Goal: Transaction & Acquisition: Book appointment/travel/reservation

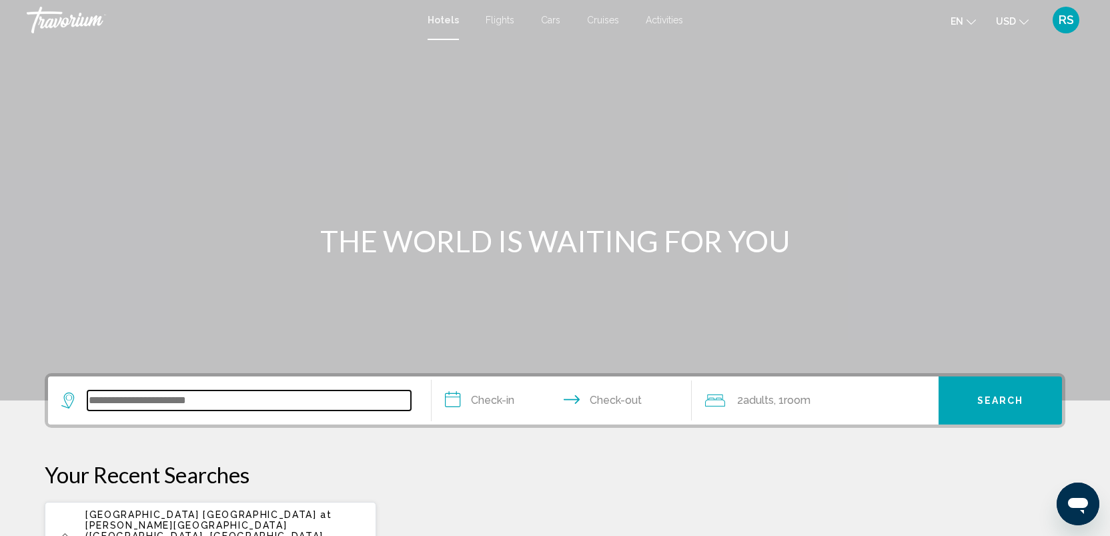
click at [171, 398] on input "Search widget" at bounding box center [248, 400] width 323 height 20
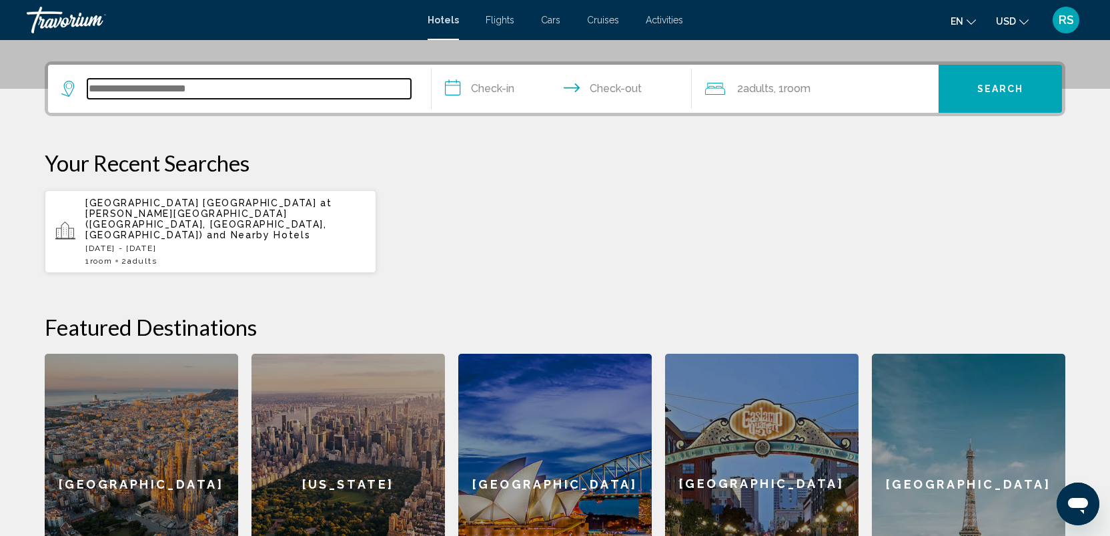
scroll to position [329, 0]
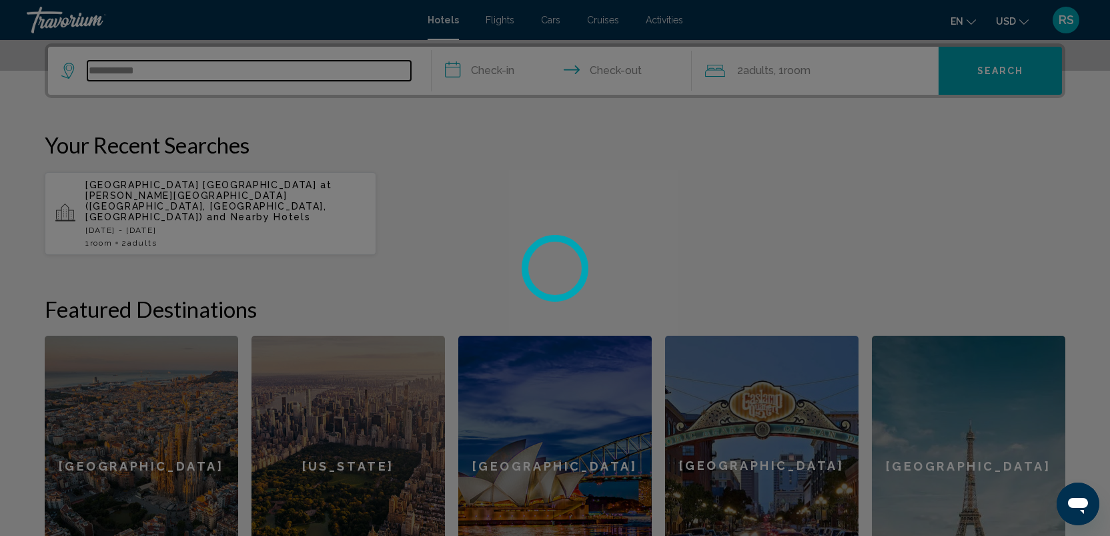
type input "**********"
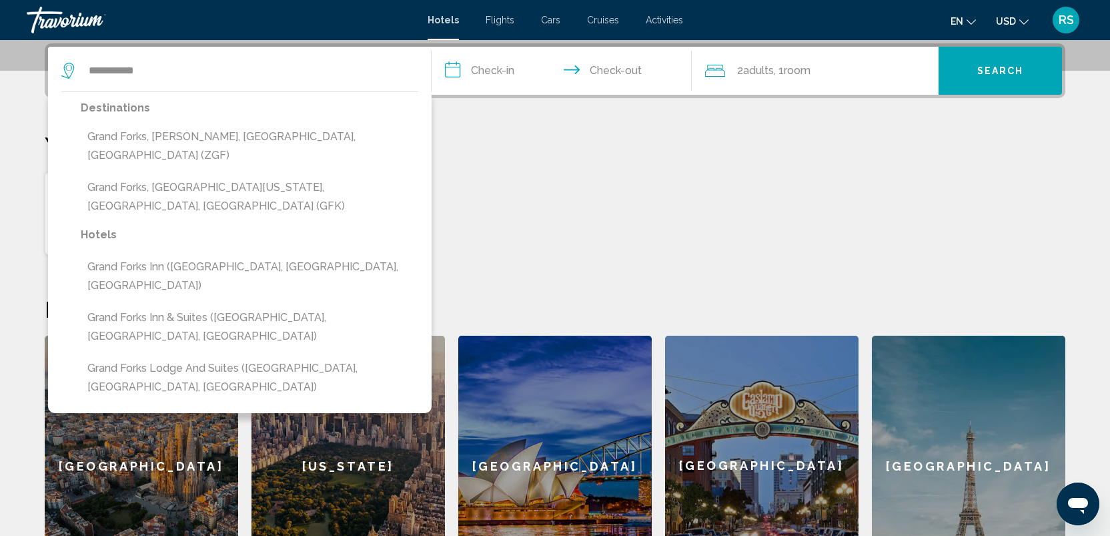
click at [590, 65] on input "**********" at bounding box center [564, 73] width 265 height 52
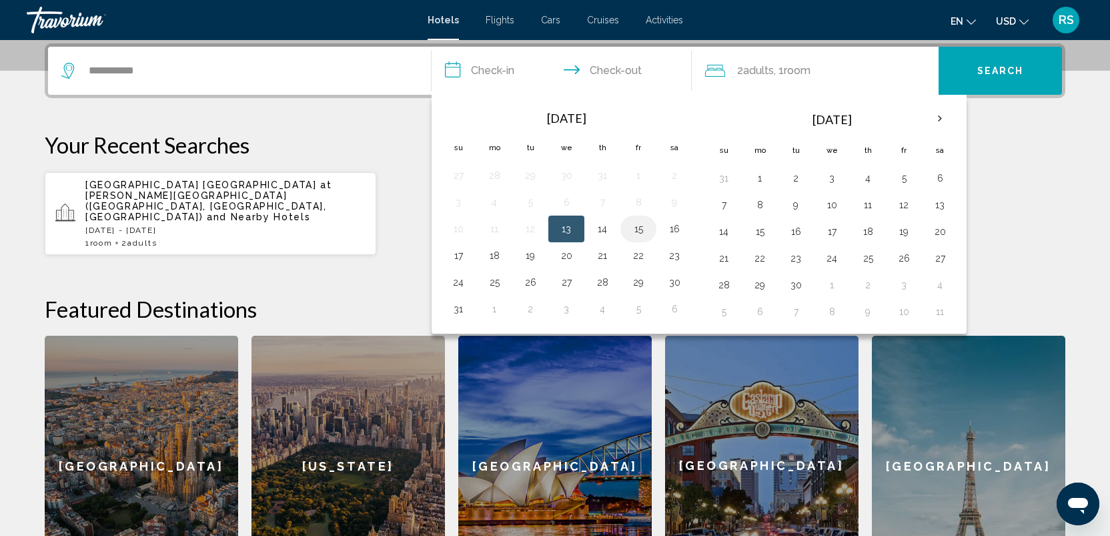
click at [635, 231] on button "15" at bounding box center [638, 228] width 21 height 19
click at [454, 253] on button "17" at bounding box center [458, 255] width 21 height 19
type input "**********"
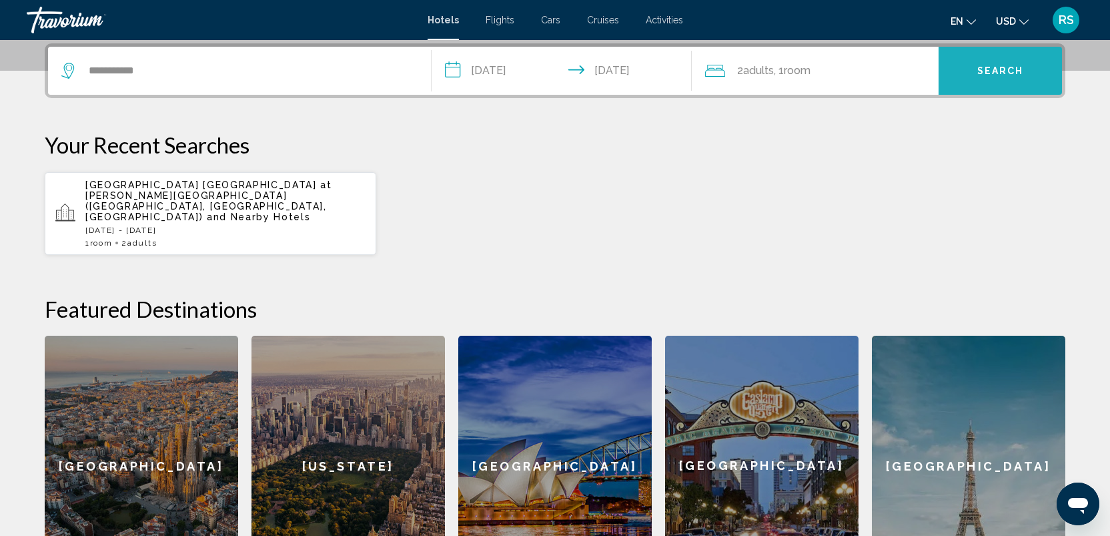
click at [1010, 70] on span "Search" at bounding box center [1000, 71] width 47 height 11
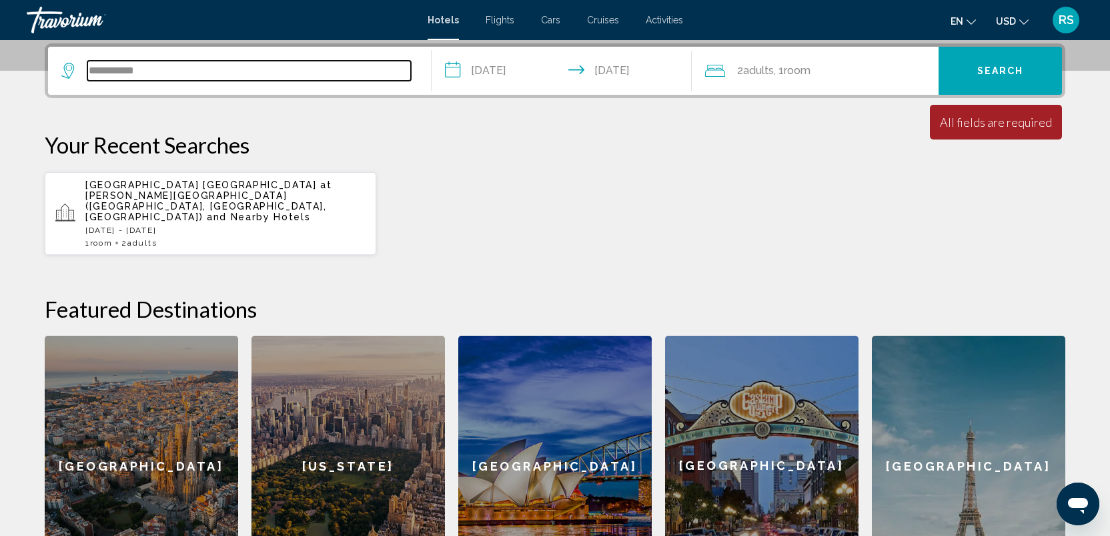
click at [215, 73] on input "**********" at bounding box center [248, 71] width 323 height 20
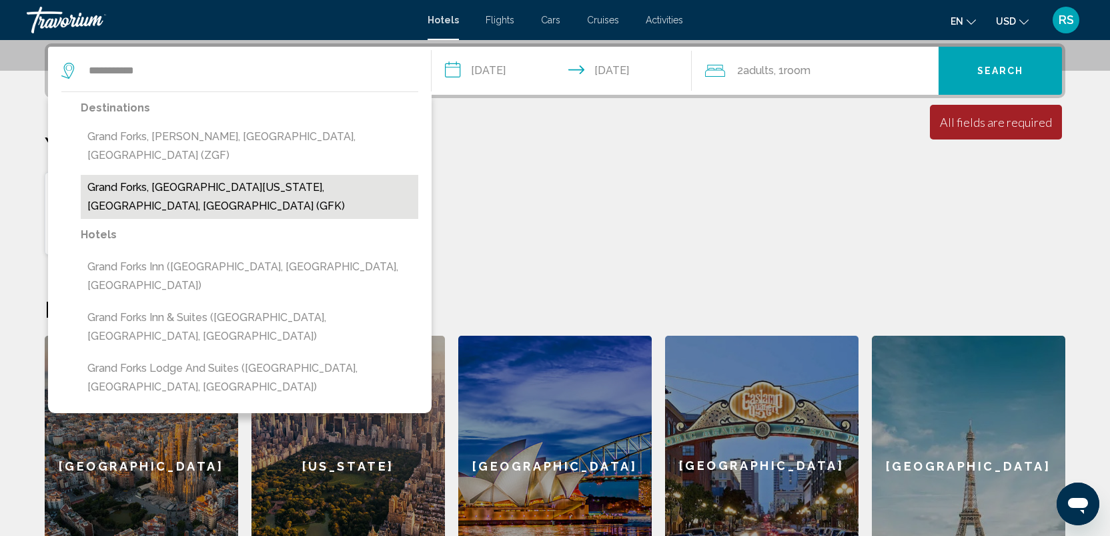
click at [242, 175] on button "Grand Forks, [GEOGRAPHIC_DATA][US_STATE], [GEOGRAPHIC_DATA], [GEOGRAPHIC_DATA] …" at bounding box center [249, 197] width 337 height 44
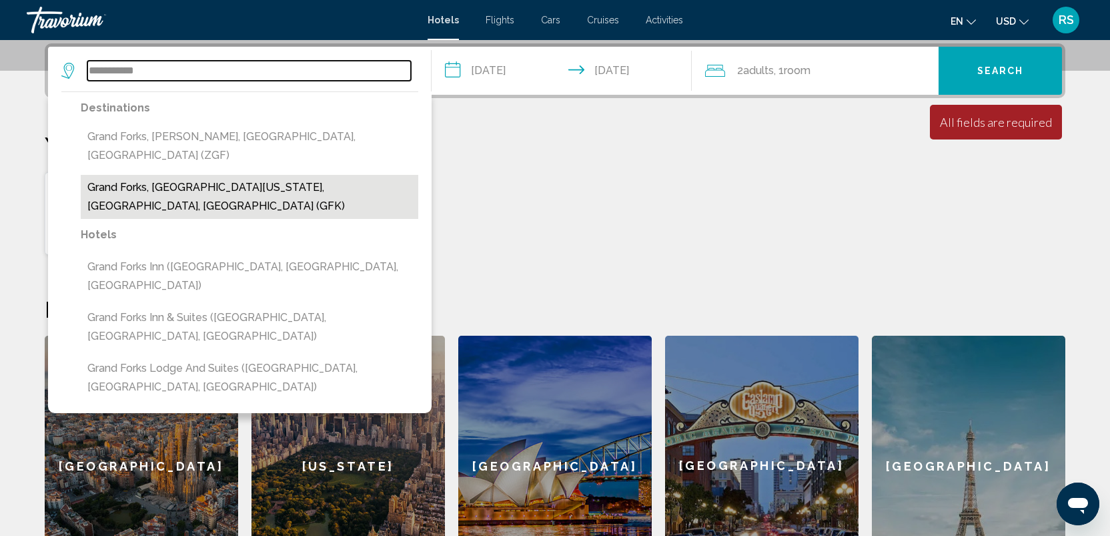
type input "**********"
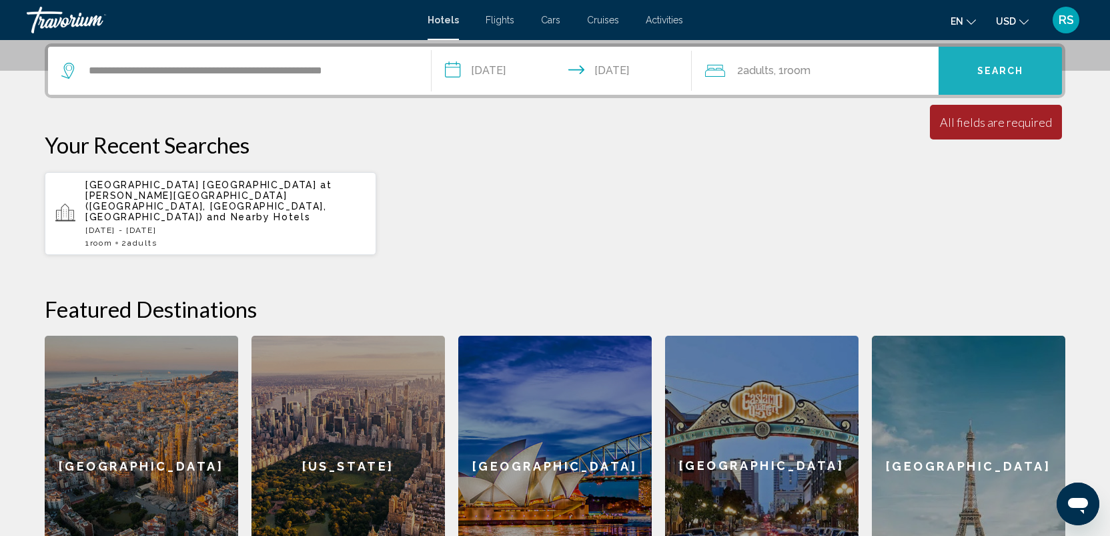
click at [1010, 68] on span "Search" at bounding box center [1000, 71] width 47 height 11
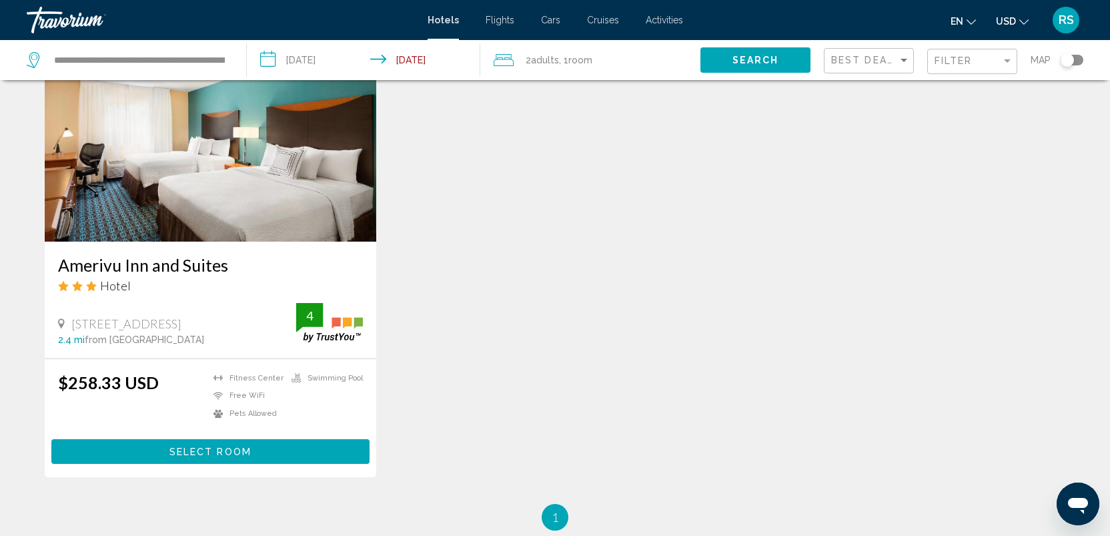
scroll to position [1594, 0]
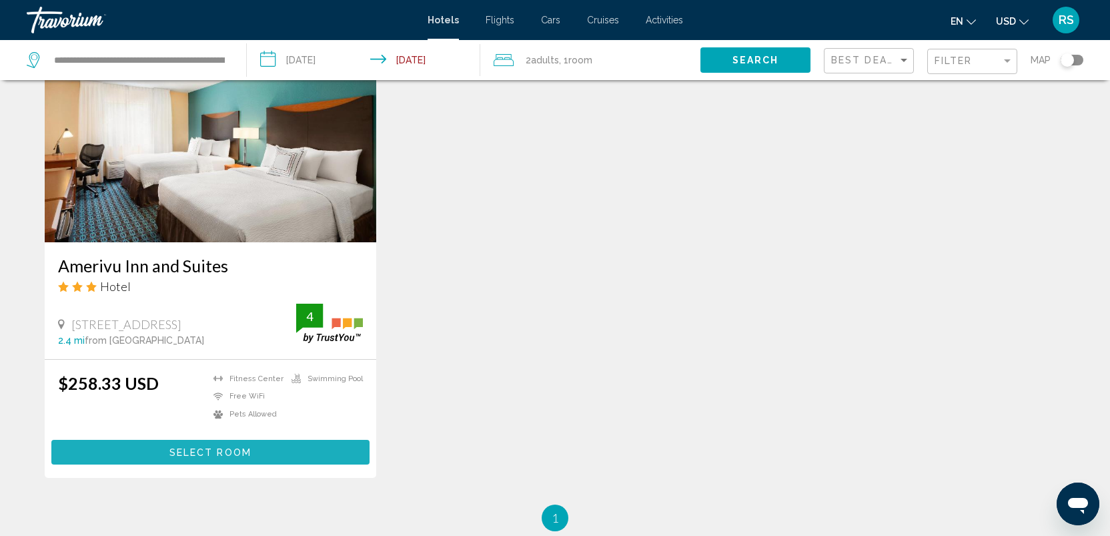
click at [233, 447] on span "Select Room" at bounding box center [210, 452] width 82 height 11
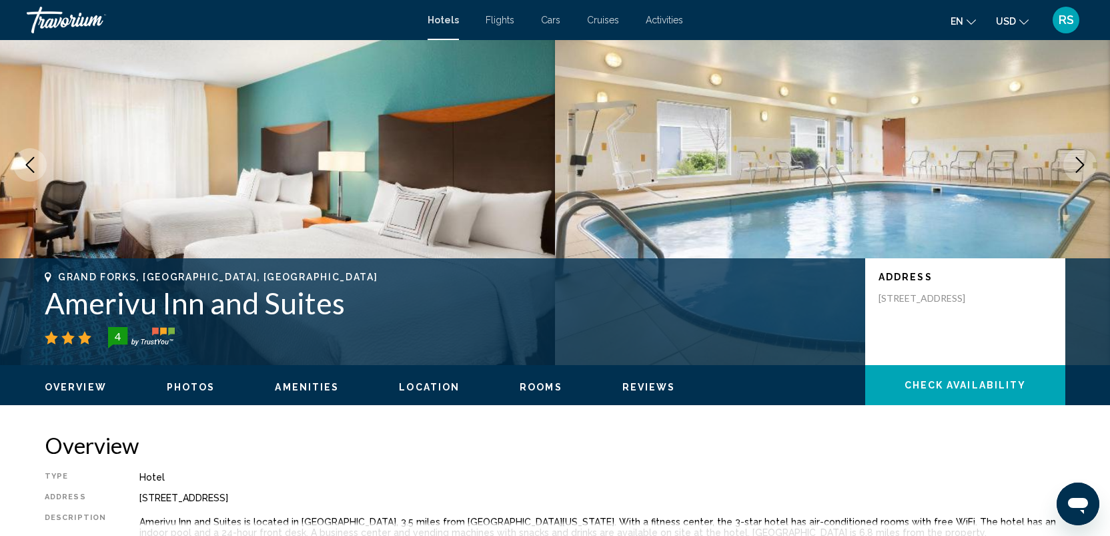
scroll to position [80, 0]
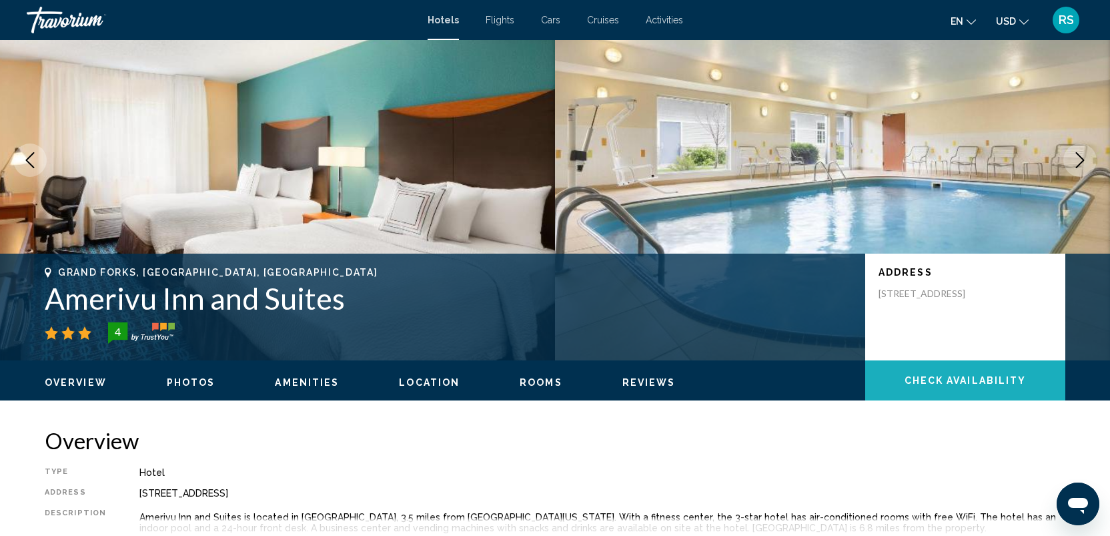
click at [969, 376] on span "Check Availability" at bounding box center [965, 380] width 122 height 11
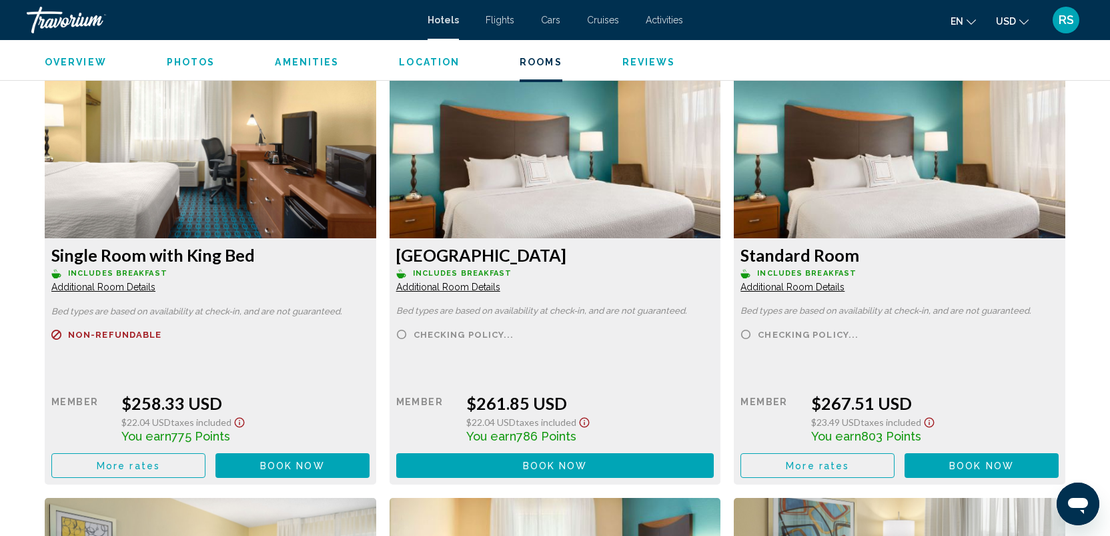
scroll to position [1747, 0]
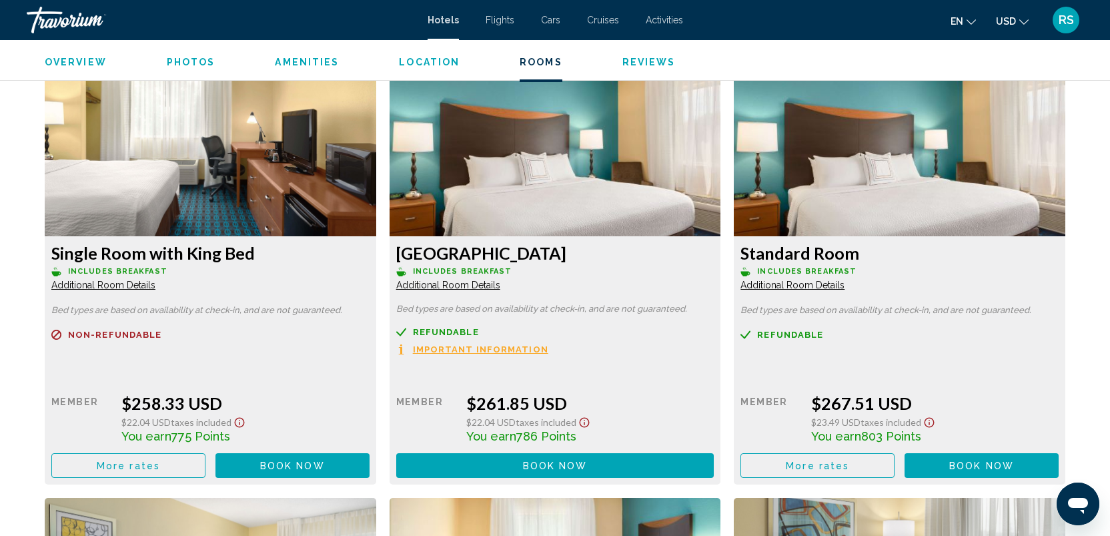
click at [325, 465] on span "Book now" at bounding box center [292, 465] width 65 height 11
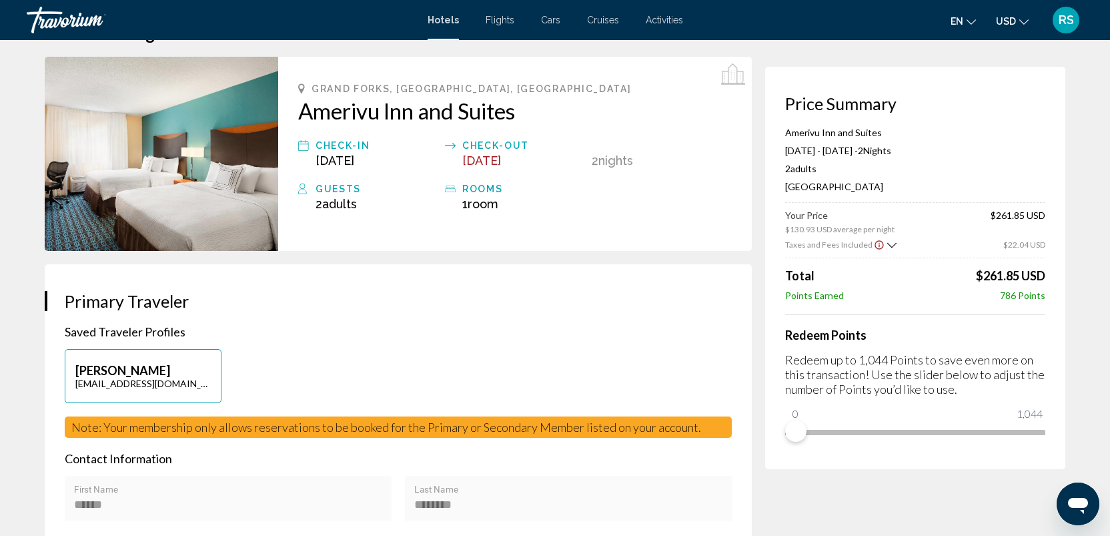
scroll to position [39, 0]
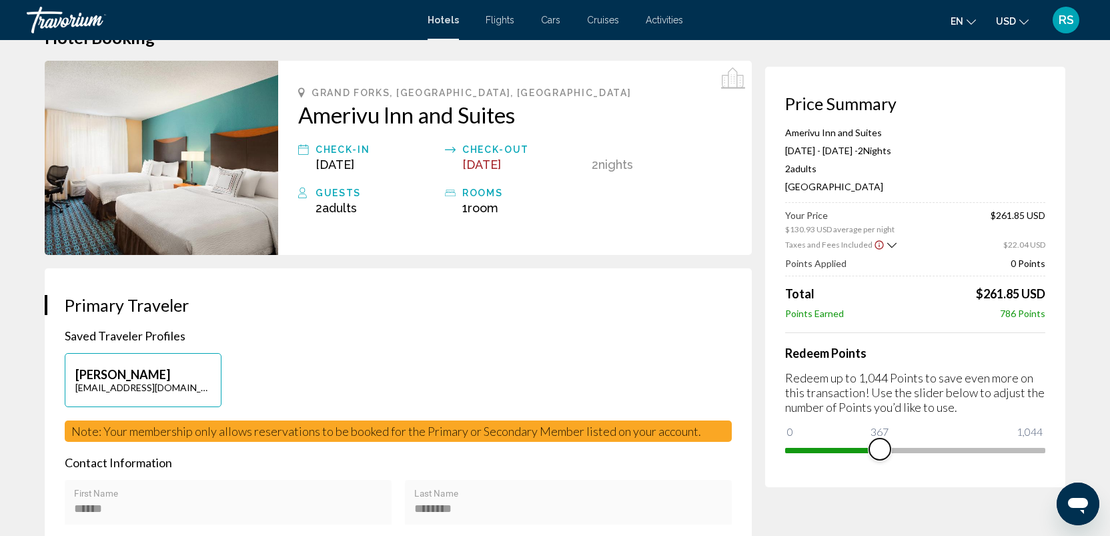
drag, startPoint x: 797, startPoint y: 428, endPoint x: 880, endPoint y: 427, distance: 82.7
click at [880, 448] on ngx-slider "0 1,044 367" at bounding box center [915, 449] width 260 height 3
drag, startPoint x: 878, startPoint y: 446, endPoint x: 954, endPoint y: 440, distance: 76.2
click at [954, 440] on span "Main content" at bounding box center [957, 448] width 21 height 21
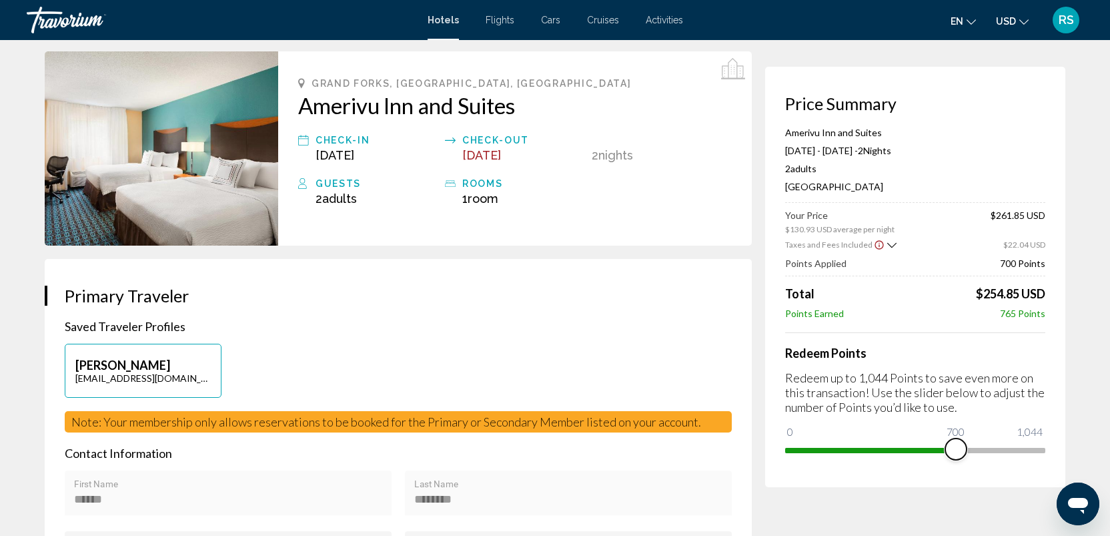
scroll to position [0, 0]
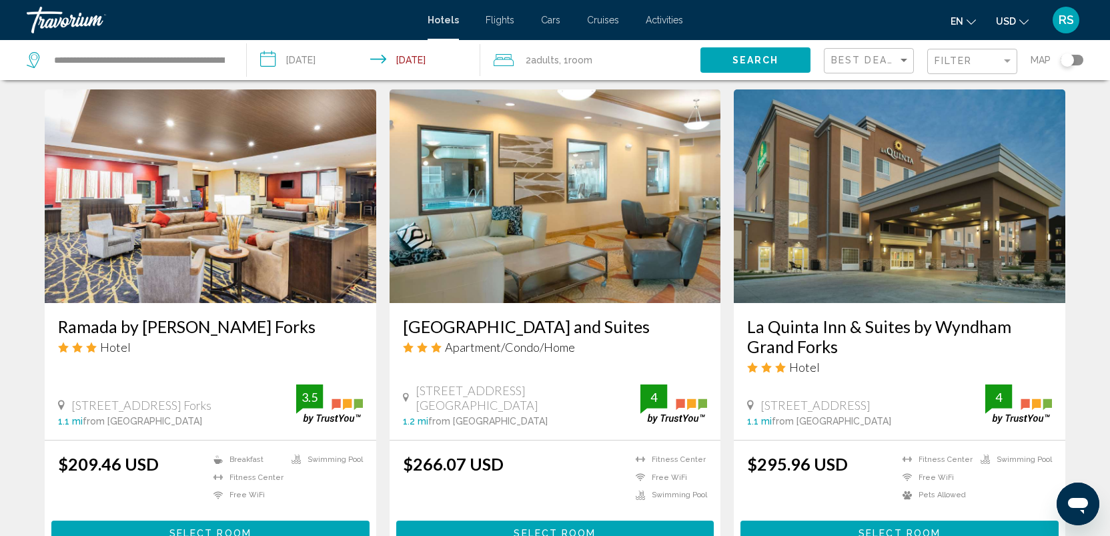
scroll to position [1039, 0]
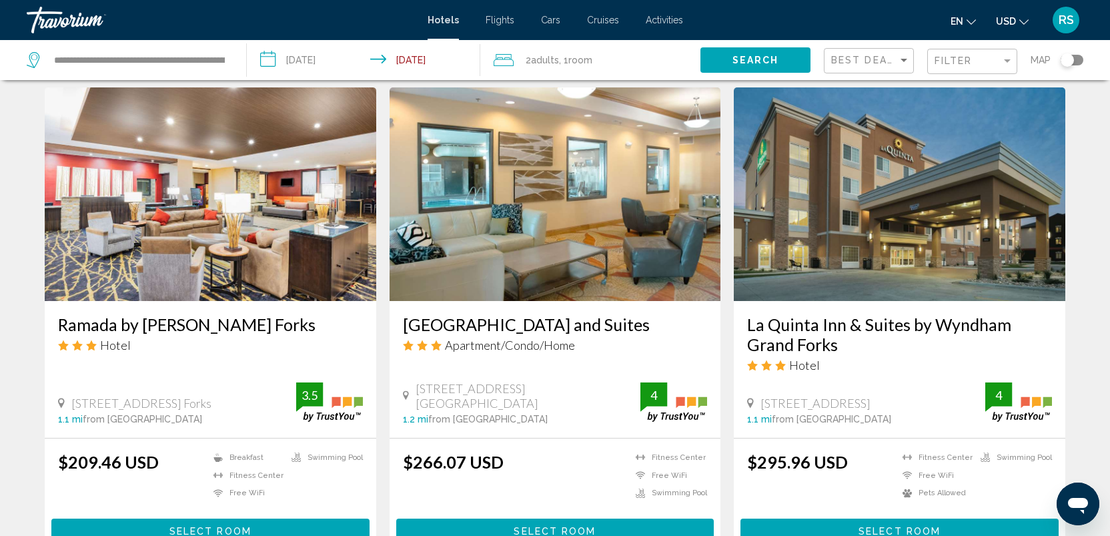
click at [208, 205] on img "Main content" at bounding box center [210, 193] width 331 height 213
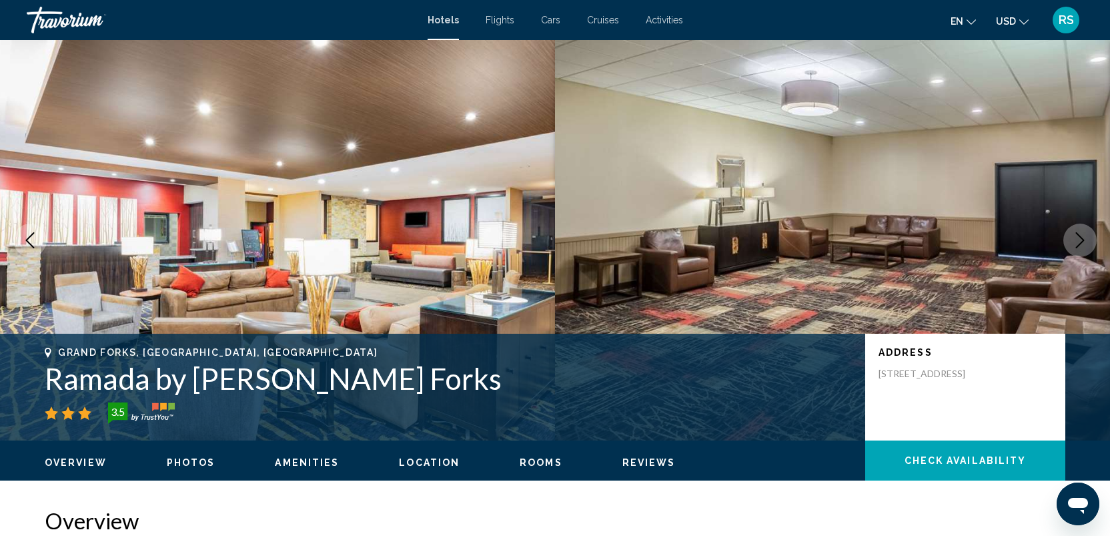
click at [1082, 238] on icon "Next image" at bounding box center [1080, 240] width 16 height 16
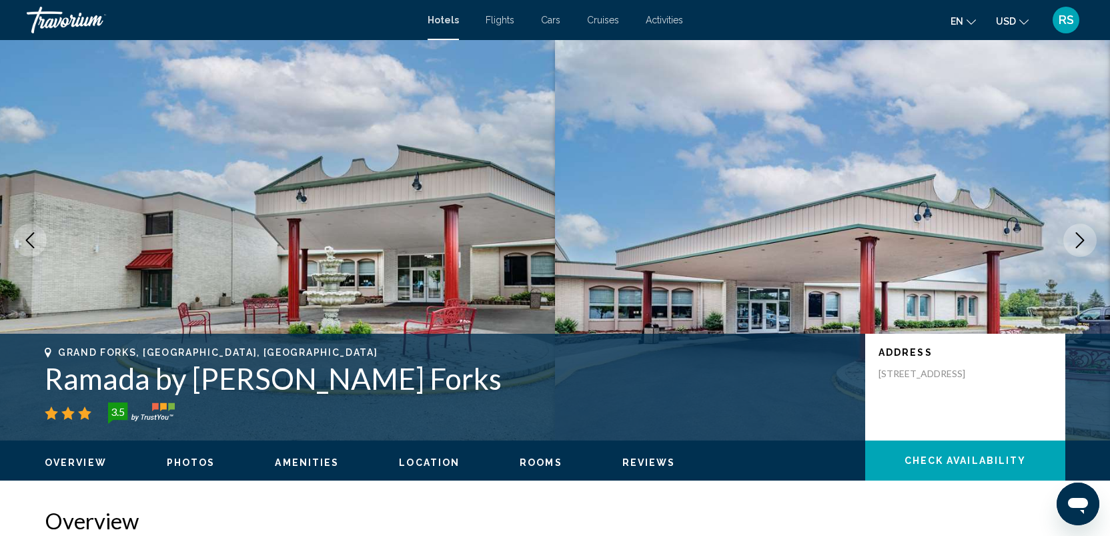
click at [1082, 239] on icon "Next image" at bounding box center [1080, 240] width 9 height 16
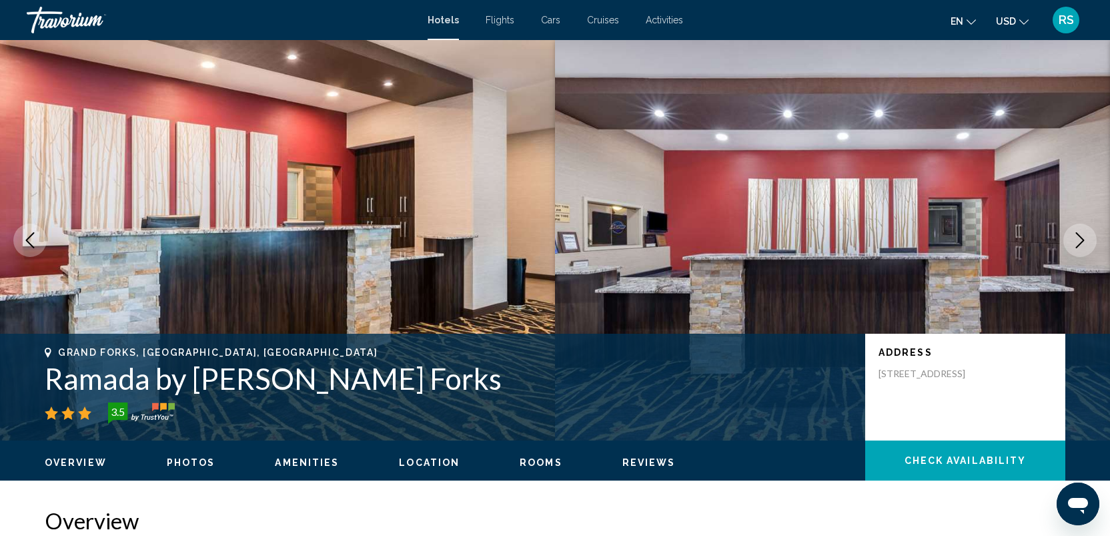
click at [1082, 239] on icon "Next image" at bounding box center [1080, 240] width 9 height 16
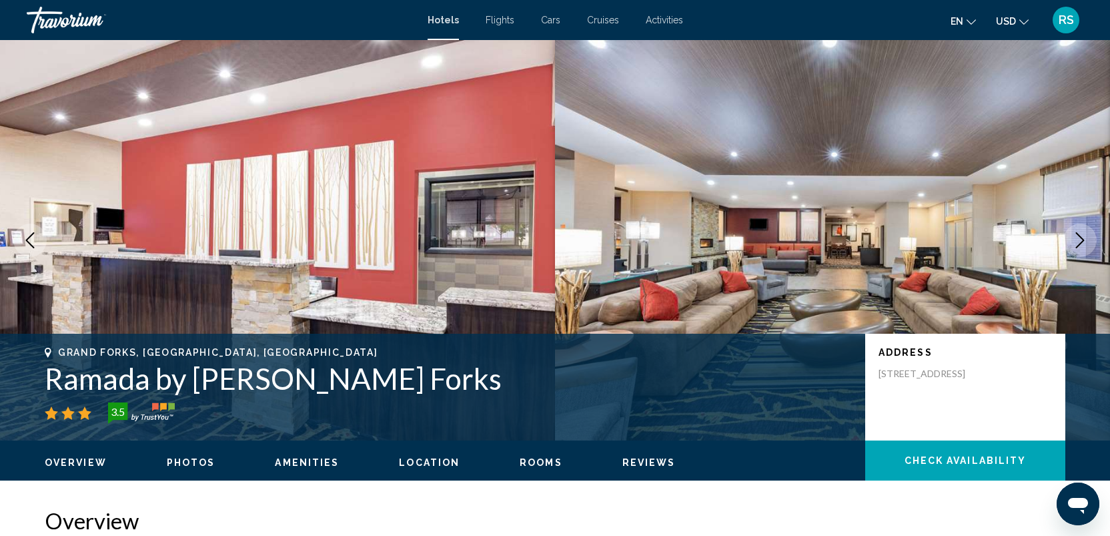
click at [1082, 239] on icon "Next image" at bounding box center [1080, 240] width 9 height 16
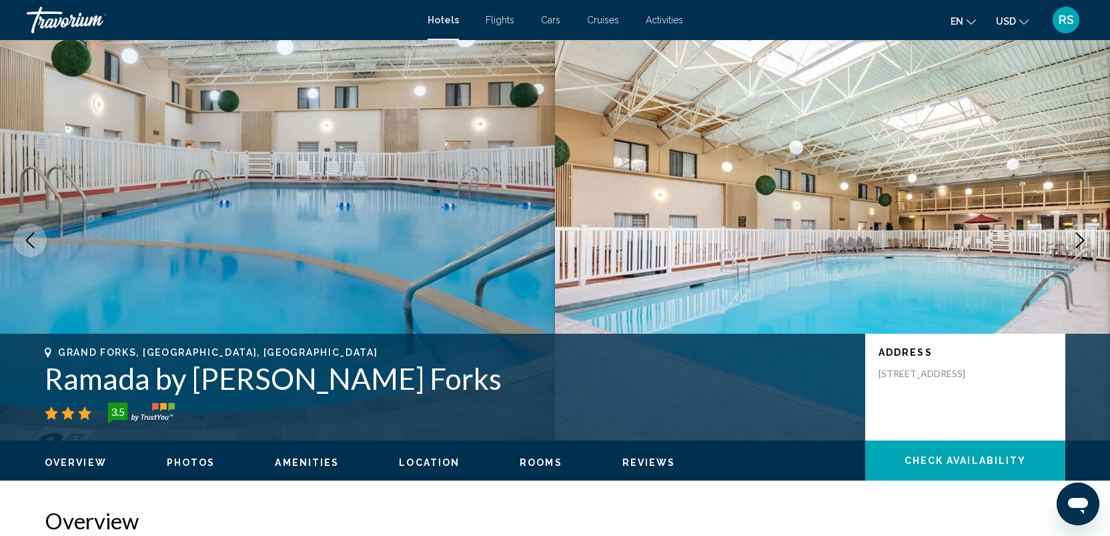
click at [1080, 249] on button "Next image" at bounding box center [1079, 239] width 33 height 33
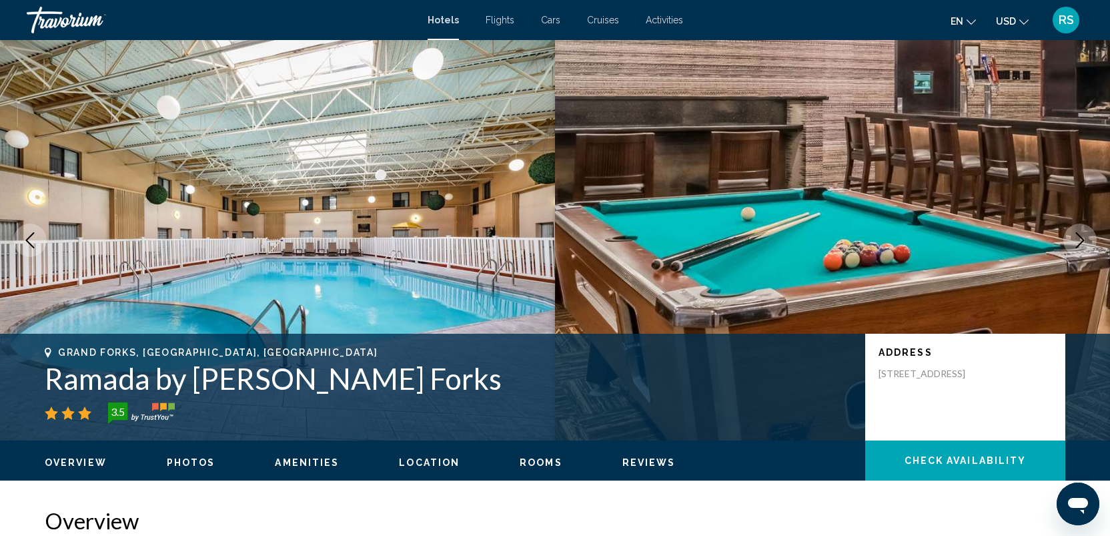
click at [1080, 249] on button "Next image" at bounding box center [1079, 239] width 33 height 33
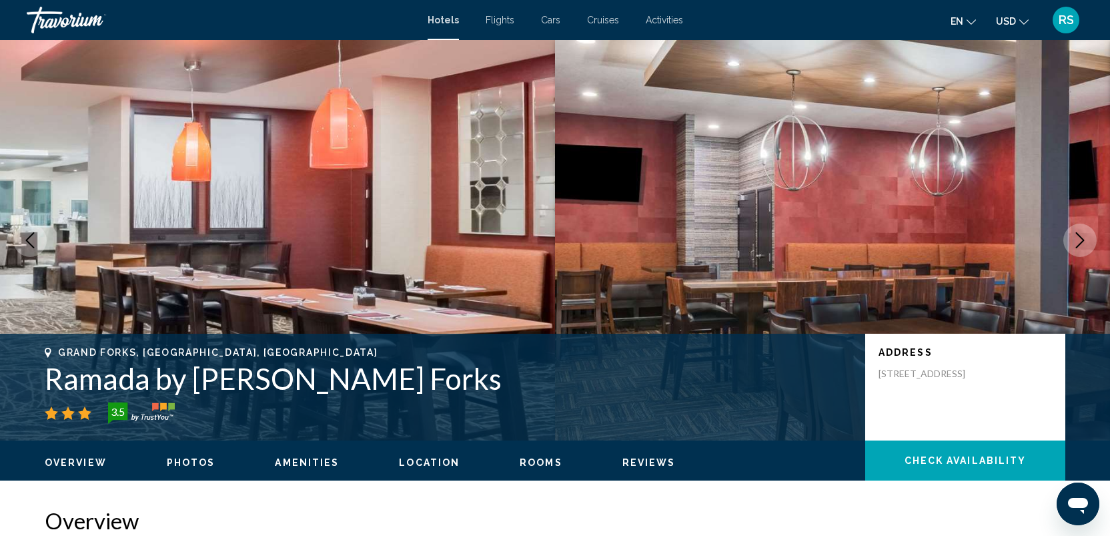
click at [1080, 249] on button "Next image" at bounding box center [1079, 239] width 33 height 33
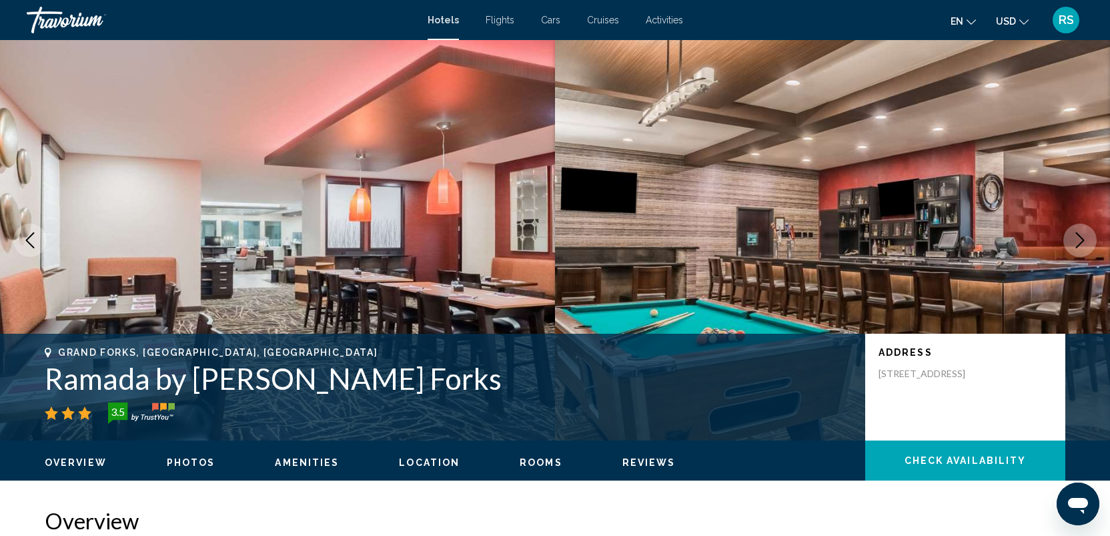
click at [1080, 250] on button "Next image" at bounding box center [1079, 239] width 33 height 33
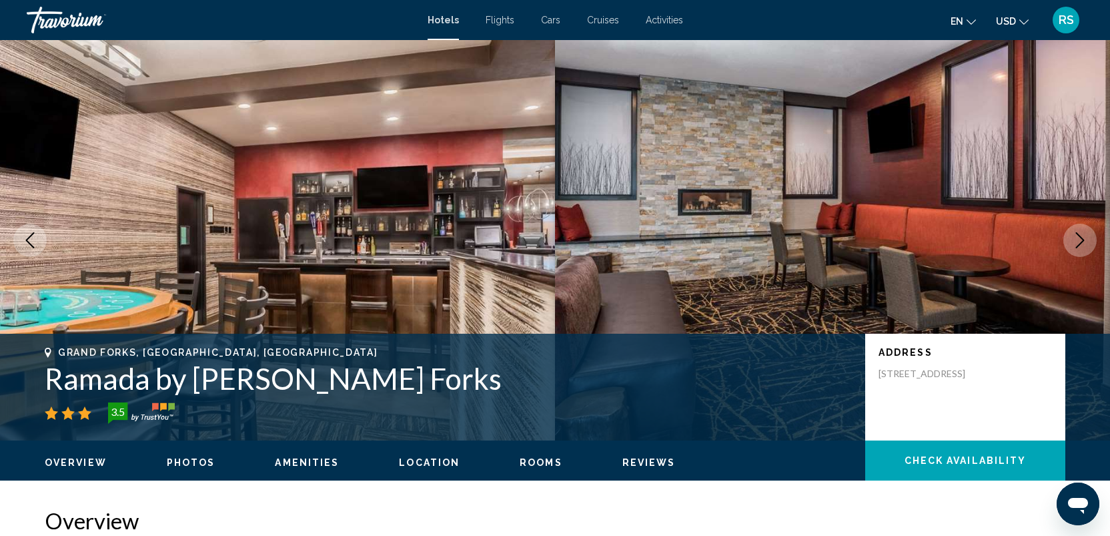
click at [1080, 250] on button "Next image" at bounding box center [1079, 239] width 33 height 33
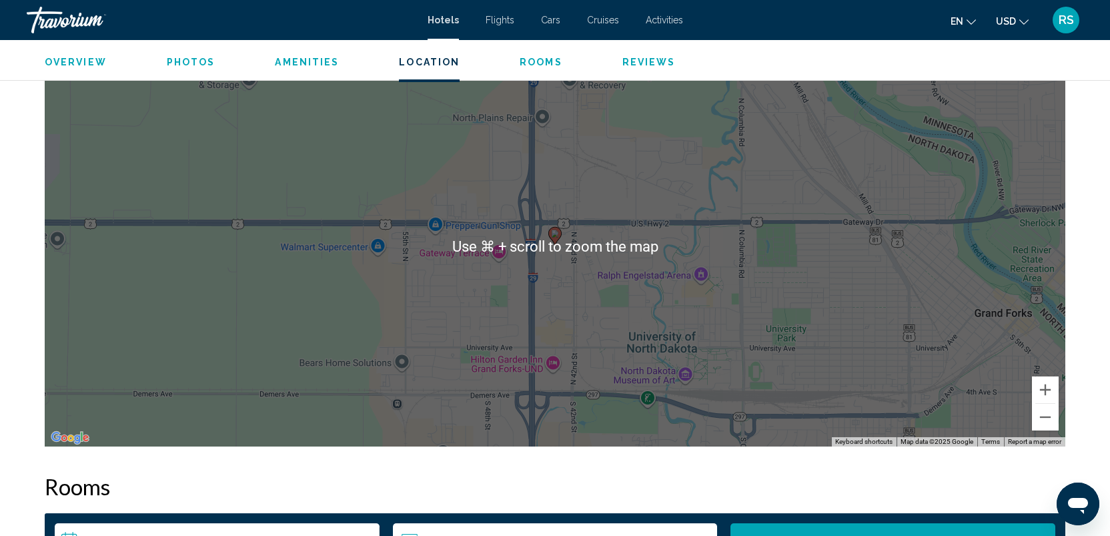
scroll to position [1269, 0]
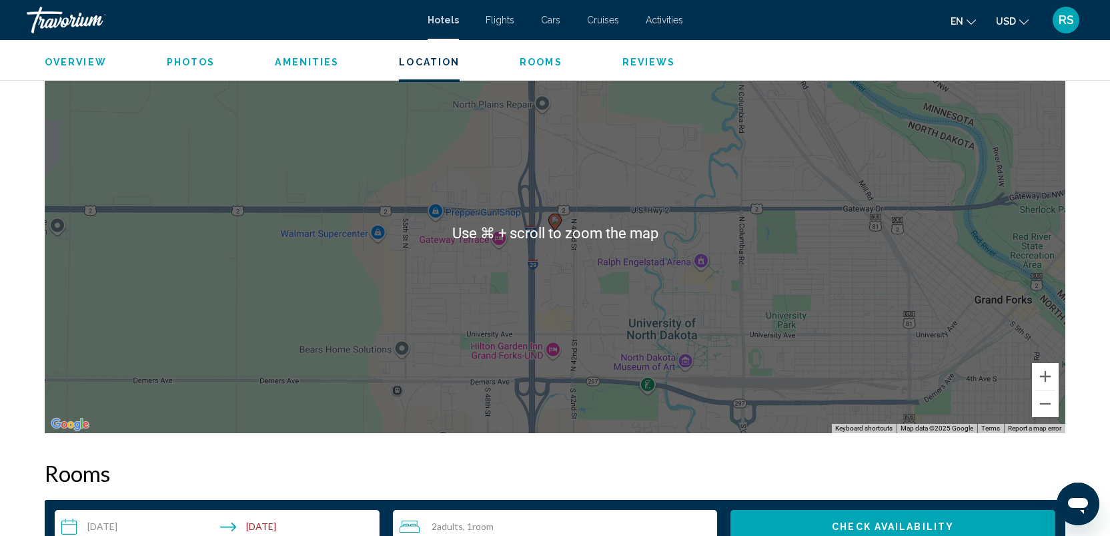
click at [580, 245] on div "To activate drag with keyboard, press Alt + Enter. Once in keyboard drag state,…" at bounding box center [555, 233] width 1020 height 400
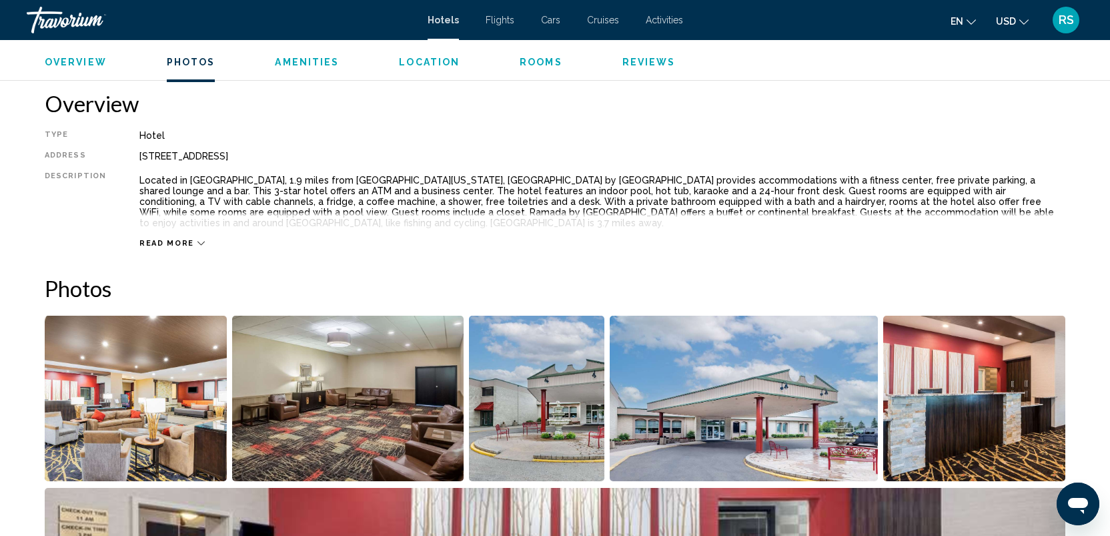
scroll to position [0, 0]
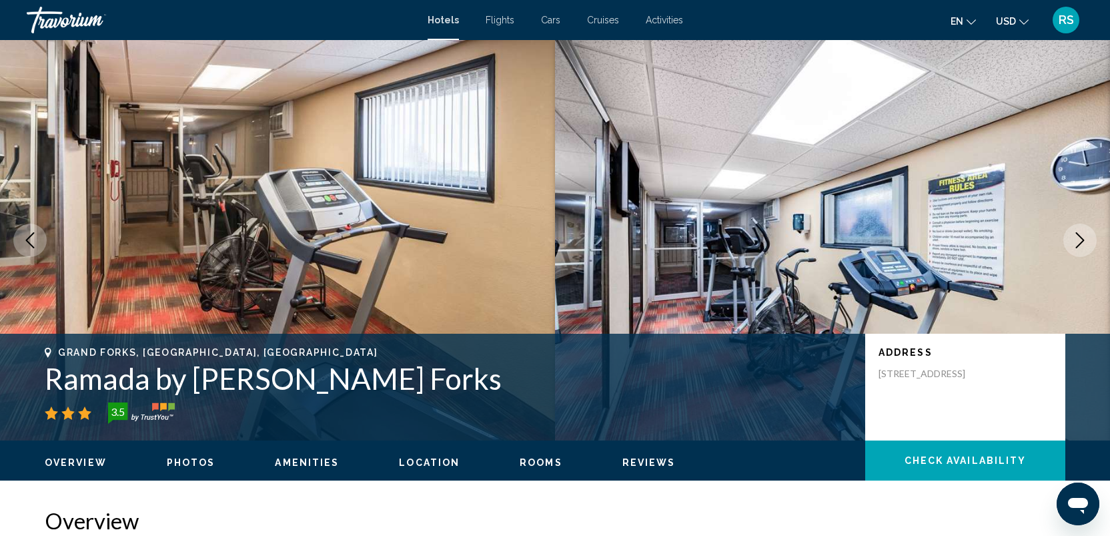
click at [1080, 242] on icon "Next image" at bounding box center [1080, 240] width 16 height 16
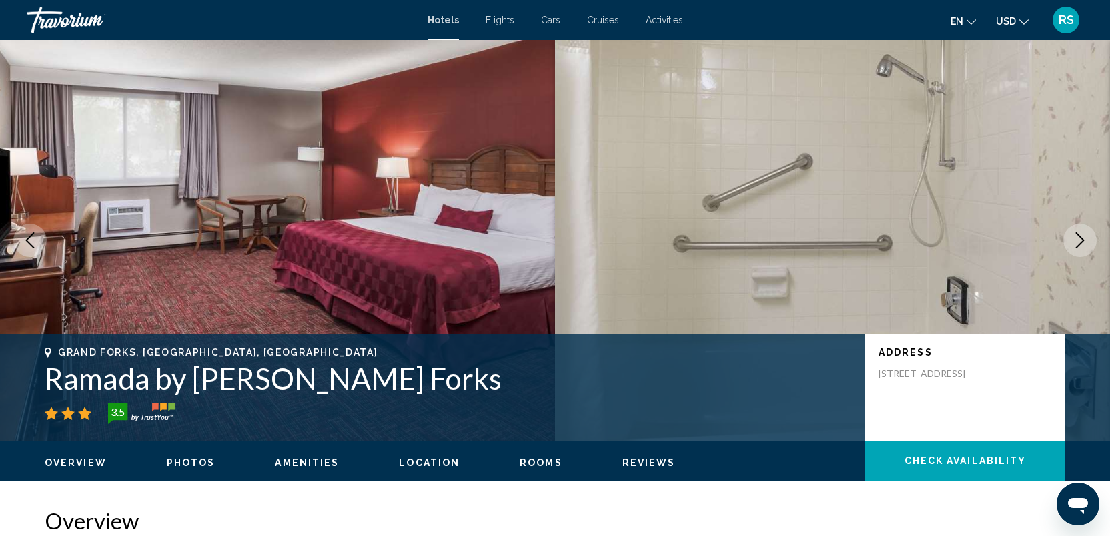
click at [1081, 243] on icon "Next image" at bounding box center [1080, 240] width 16 height 16
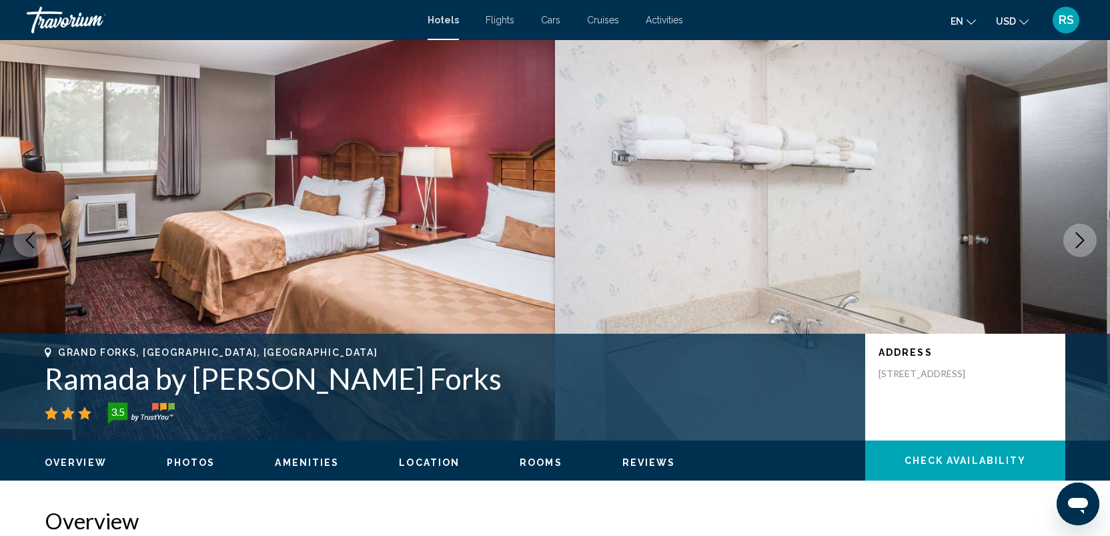
click at [1082, 244] on icon "Next image" at bounding box center [1080, 240] width 16 height 16
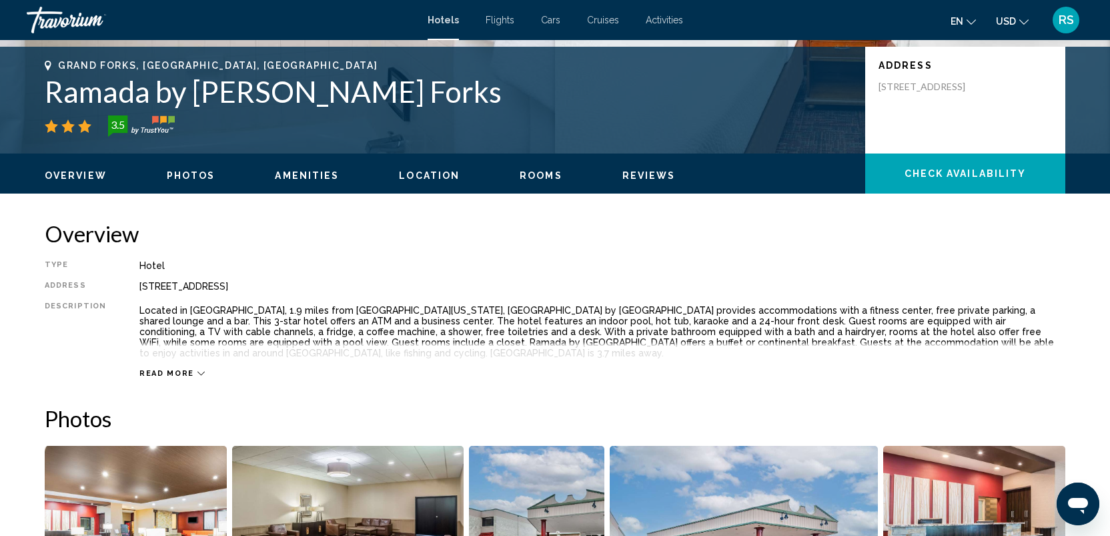
scroll to position [291, 0]
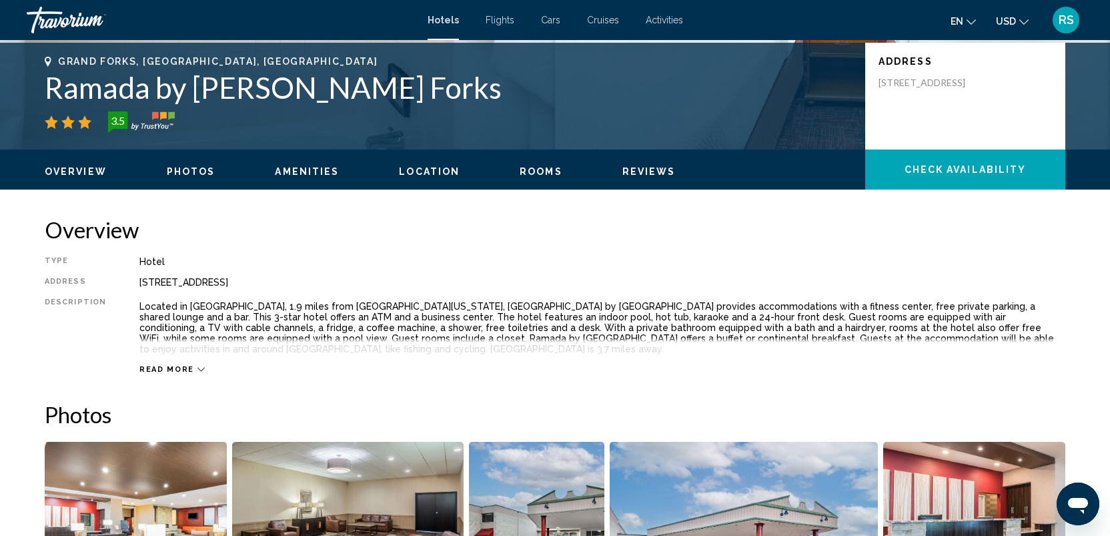
click at [197, 368] on icon "Main content" at bounding box center [200, 369] width 7 height 4
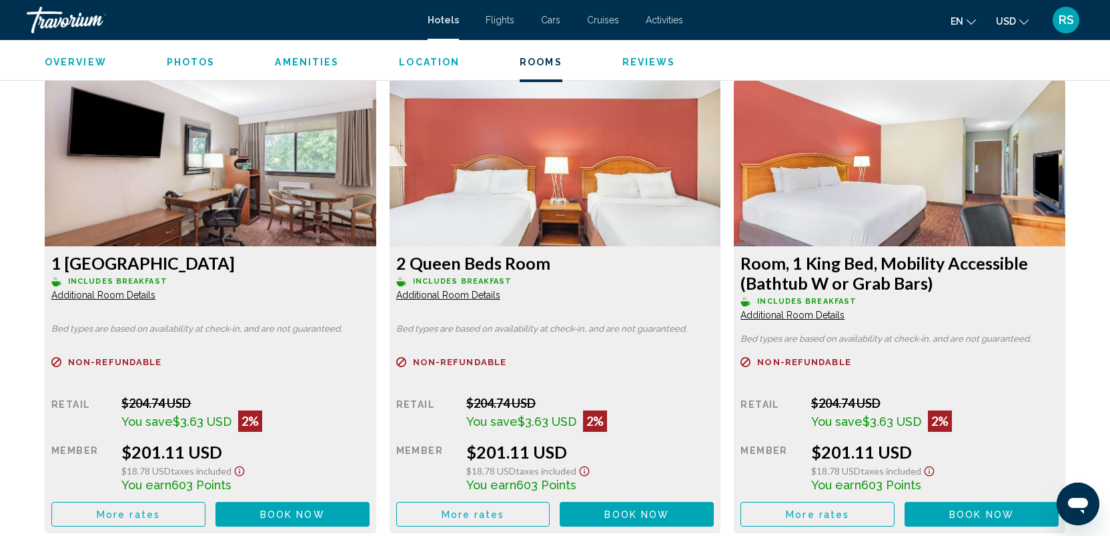
scroll to position [1773, 0]
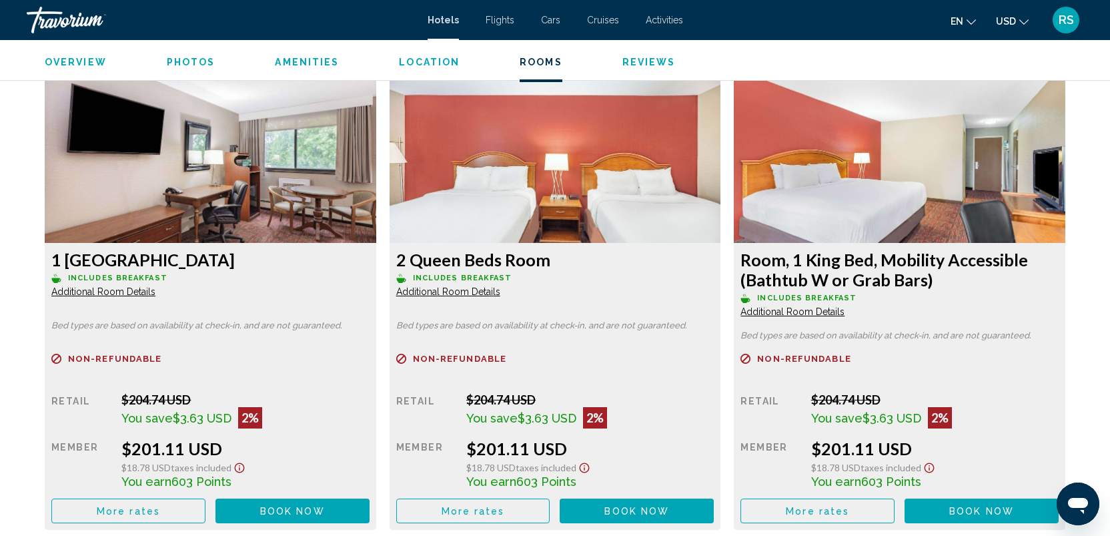
click at [230, 177] on img "Main content" at bounding box center [210, 159] width 331 height 167
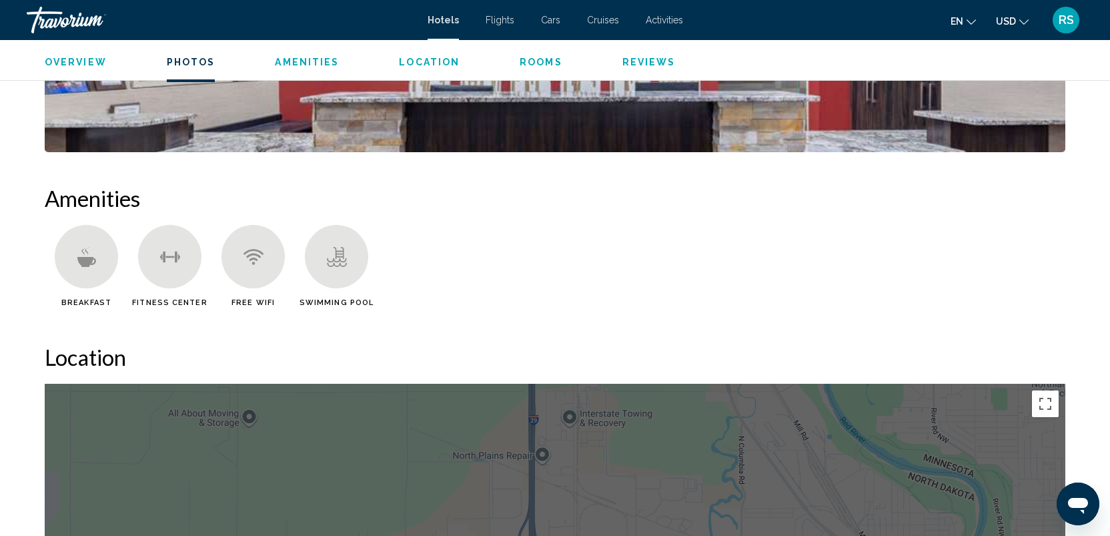
scroll to position [914, 0]
